Goal: Find specific page/section: Find specific page/section

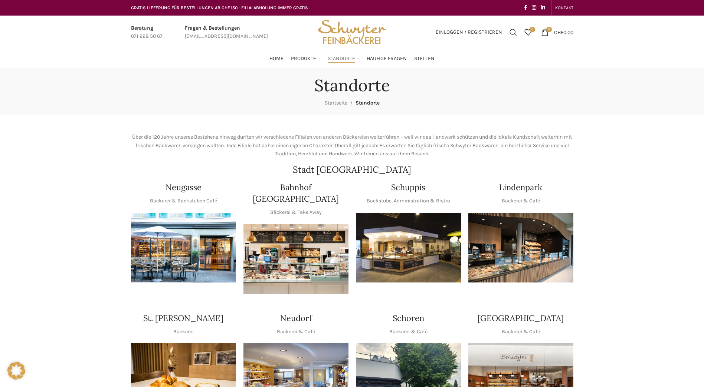
scroll to position [223, 0]
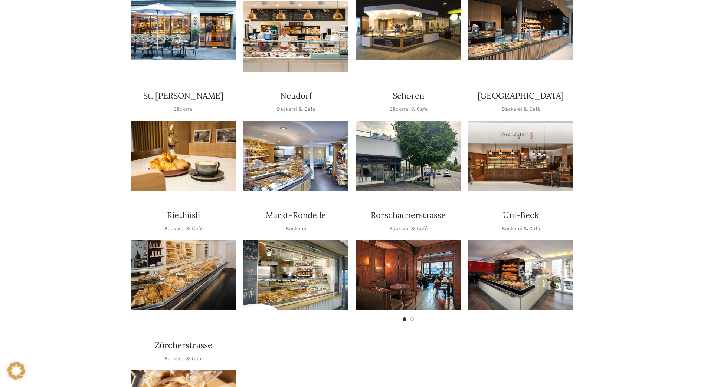
click at [418, 256] on img "1 / 2" at bounding box center [408, 275] width 105 height 70
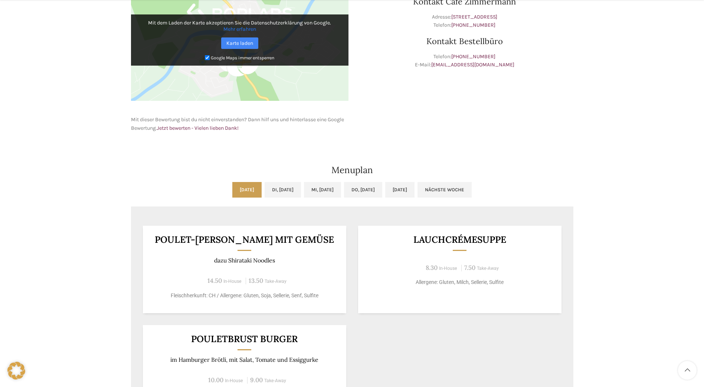
scroll to position [297, 0]
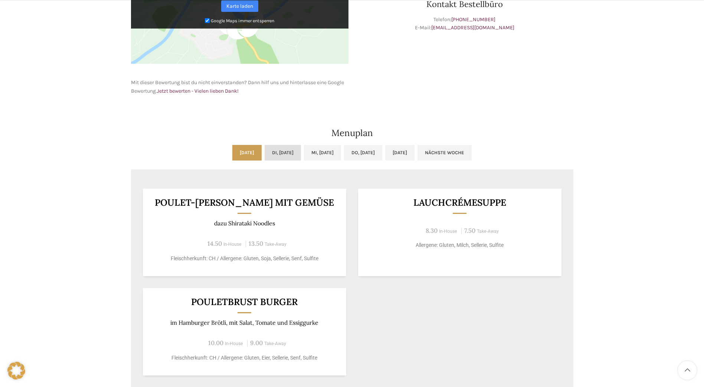
click at [284, 154] on link "Di, [DATE]" at bounding box center [283, 153] width 36 height 16
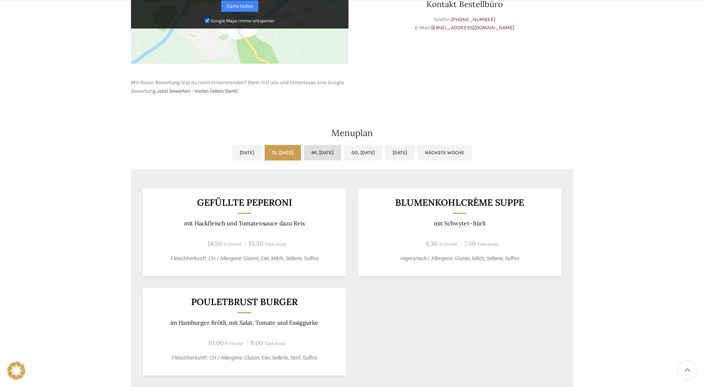
click at [317, 151] on link "Mi, [DATE]" at bounding box center [322, 153] width 37 height 16
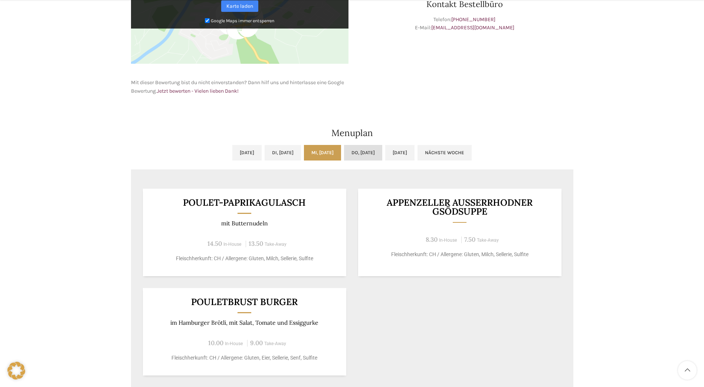
click at [371, 152] on link "Do, [DATE]" at bounding box center [363, 153] width 38 height 16
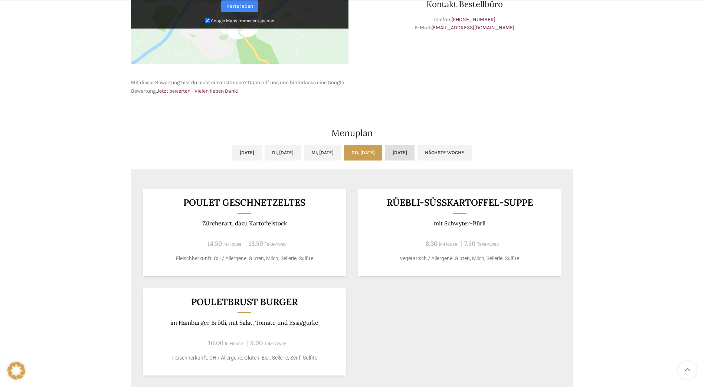
click at [415, 154] on link "[DATE]" at bounding box center [399, 153] width 29 height 16
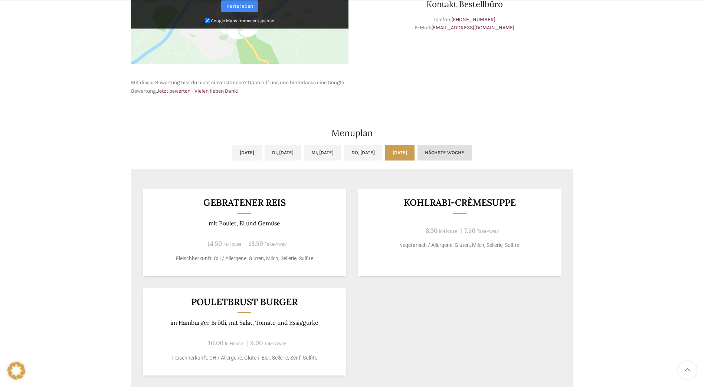
click at [472, 148] on link "Nächste Woche" at bounding box center [445, 153] width 54 height 16
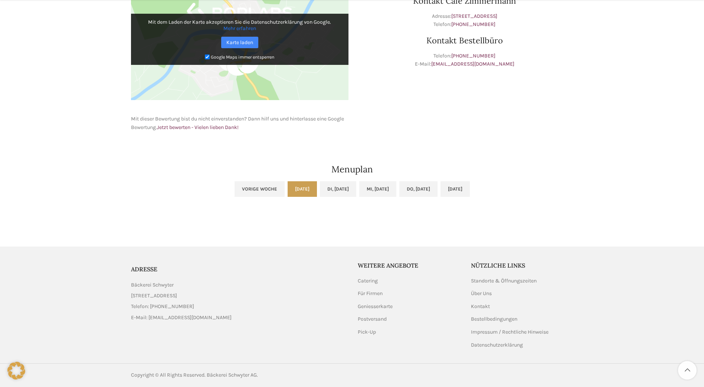
scroll to position [261, 0]
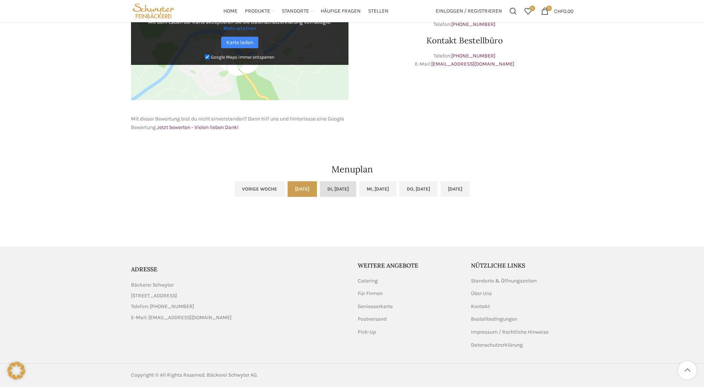
click at [320, 191] on link "Di, [DATE]" at bounding box center [338, 189] width 36 height 16
click at [235, 190] on link "Vorige Woche" at bounding box center [260, 189] width 50 height 16
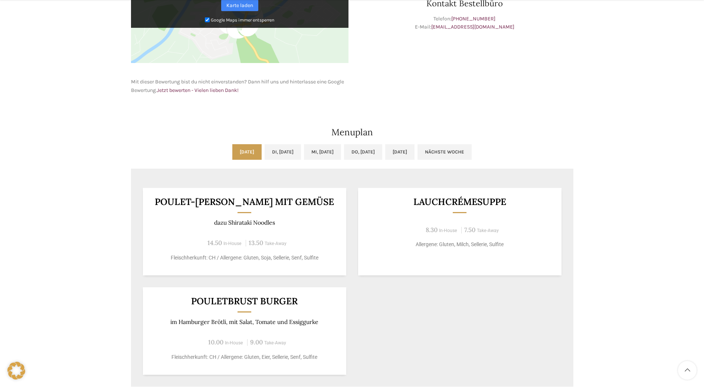
scroll to position [335, 0]
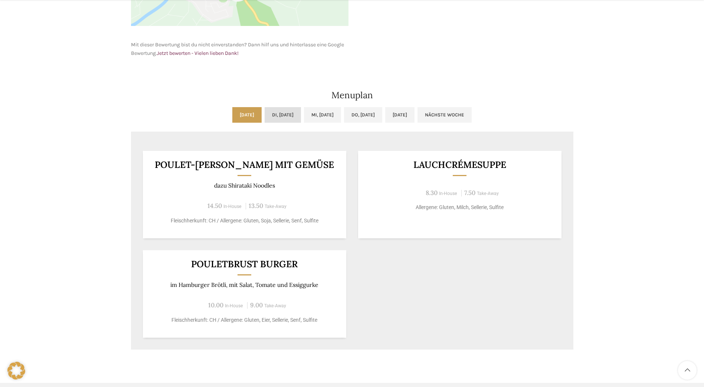
click at [265, 117] on link "Di, [DATE]" at bounding box center [283, 115] width 36 height 16
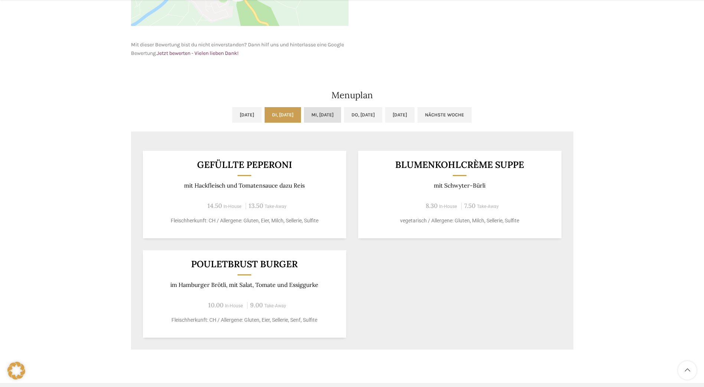
click at [326, 117] on link "Mi, [DATE]" at bounding box center [322, 115] width 37 height 16
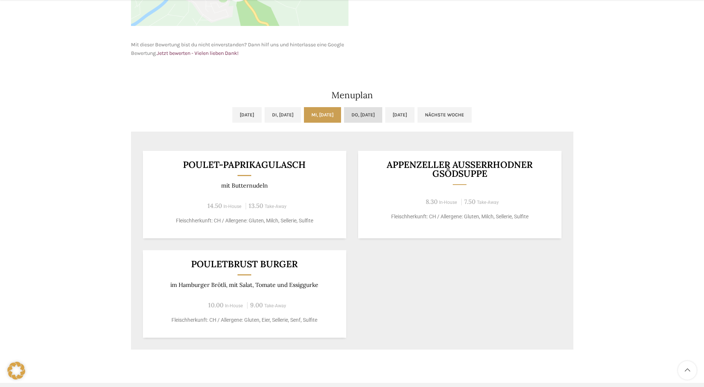
click at [371, 117] on link "Do, [DATE]" at bounding box center [363, 115] width 38 height 16
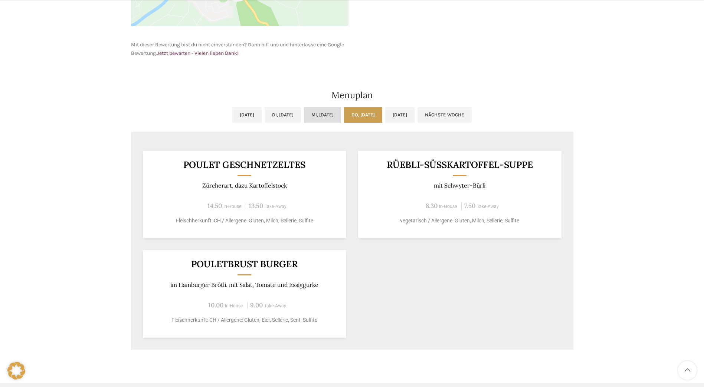
click at [329, 118] on link "Mi, [DATE]" at bounding box center [322, 115] width 37 height 16
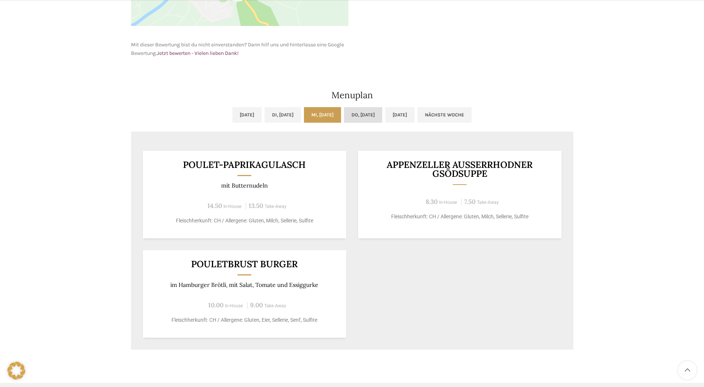
drag, startPoint x: 353, startPoint y: 118, endPoint x: 366, endPoint y: 118, distance: 13.4
click at [354, 118] on link "Do, [DATE]" at bounding box center [363, 115] width 38 height 16
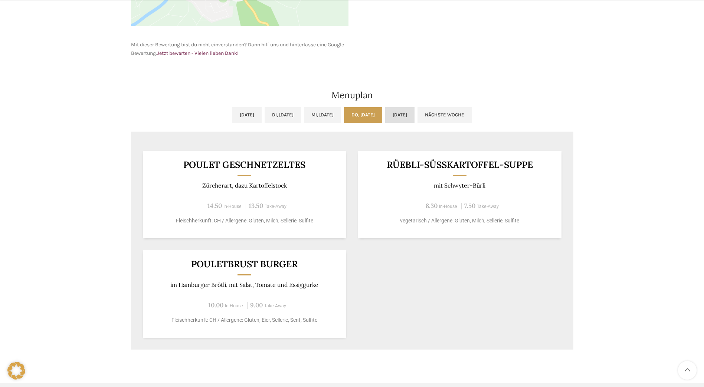
click at [415, 117] on link "[DATE]" at bounding box center [399, 115] width 29 height 16
